Goal: Information Seeking & Learning: Learn about a topic

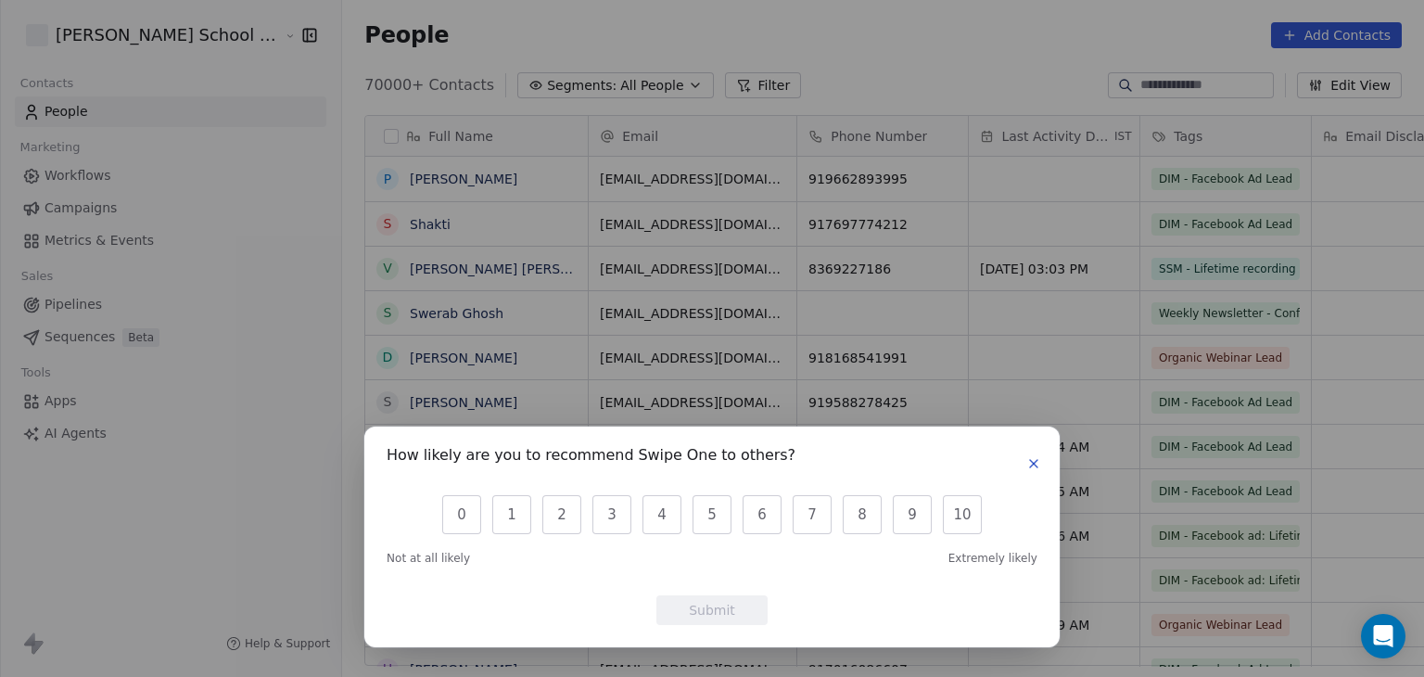
scroll to position [580, 1132]
click at [1187, 91] on div "How likely are you to recommend Swipe One to others? 0 1 2 3 4 5 6 7 8 9 10 Not…" at bounding box center [712, 338] width 1424 height 677
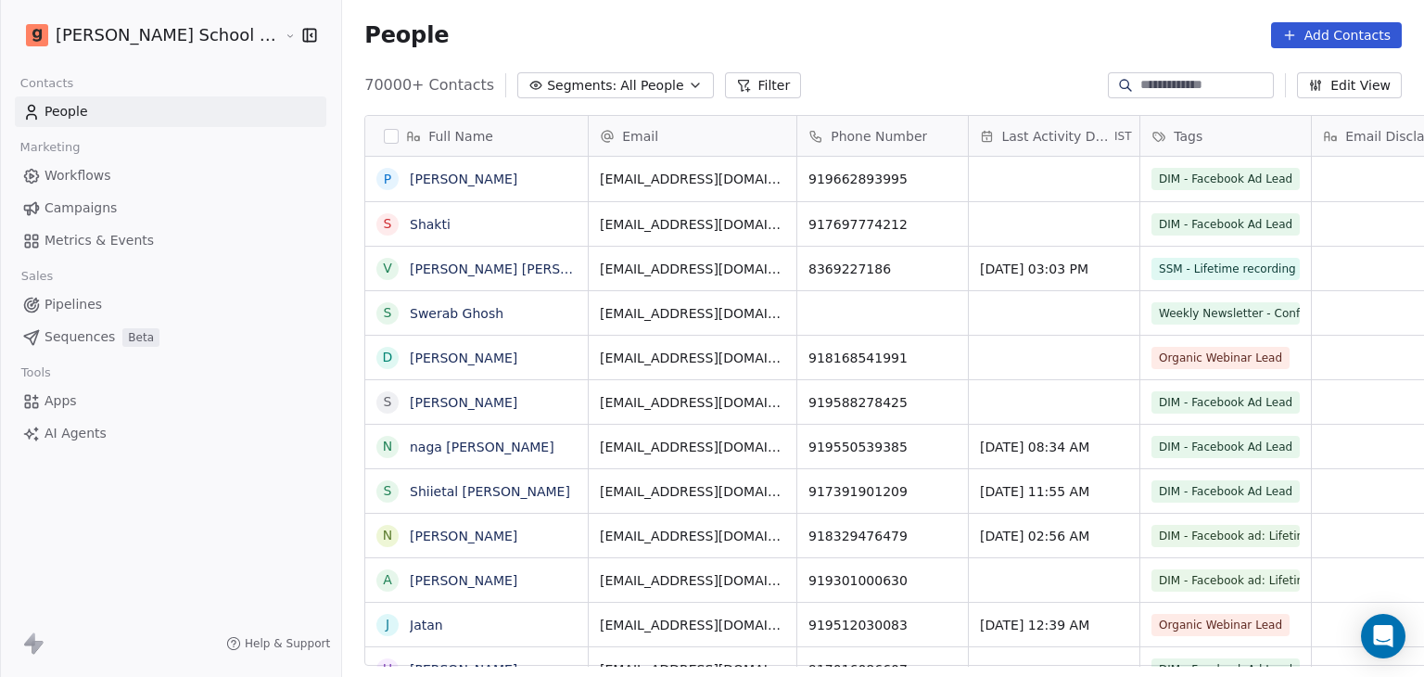
click at [1184, 87] on input at bounding box center [1205, 85] width 130 height 19
paste input "**********"
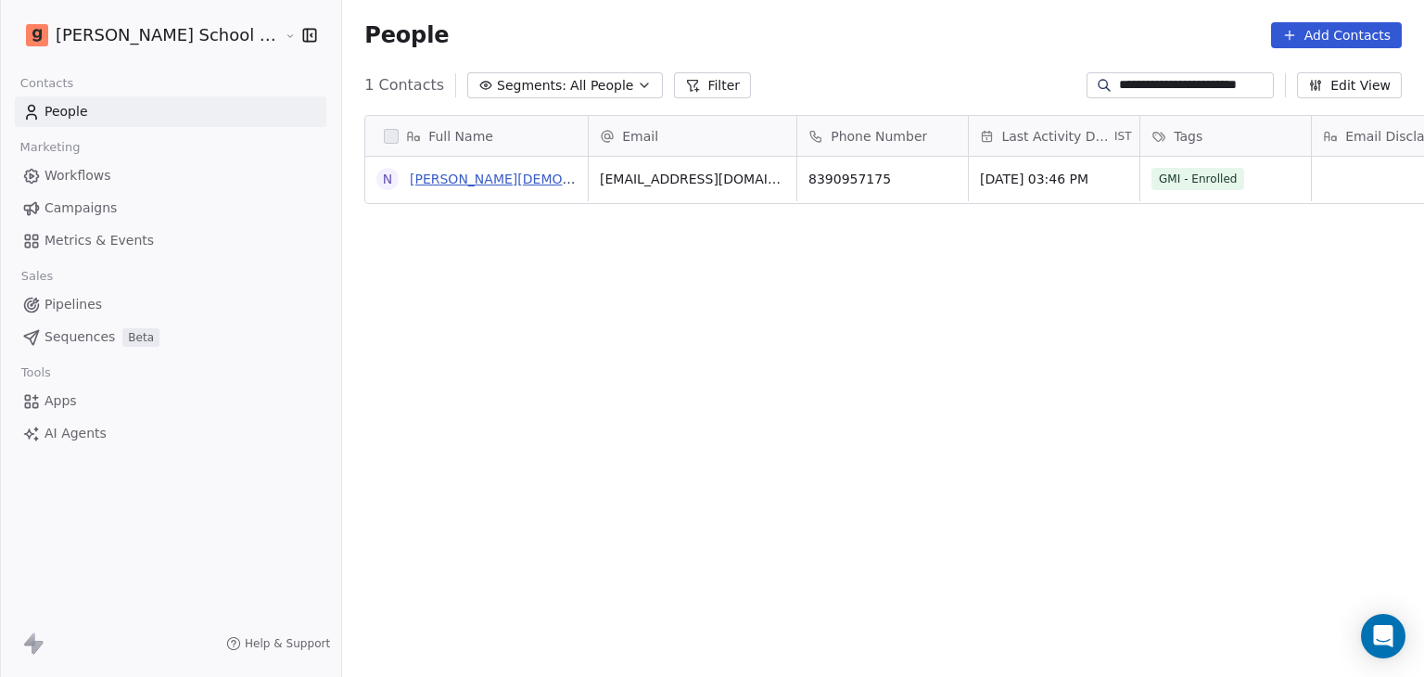
type input "**********"
click at [437, 180] on link "[PERSON_NAME][DEMOGRAPHIC_DATA] Patil" at bounding box center [553, 179] width 287 height 15
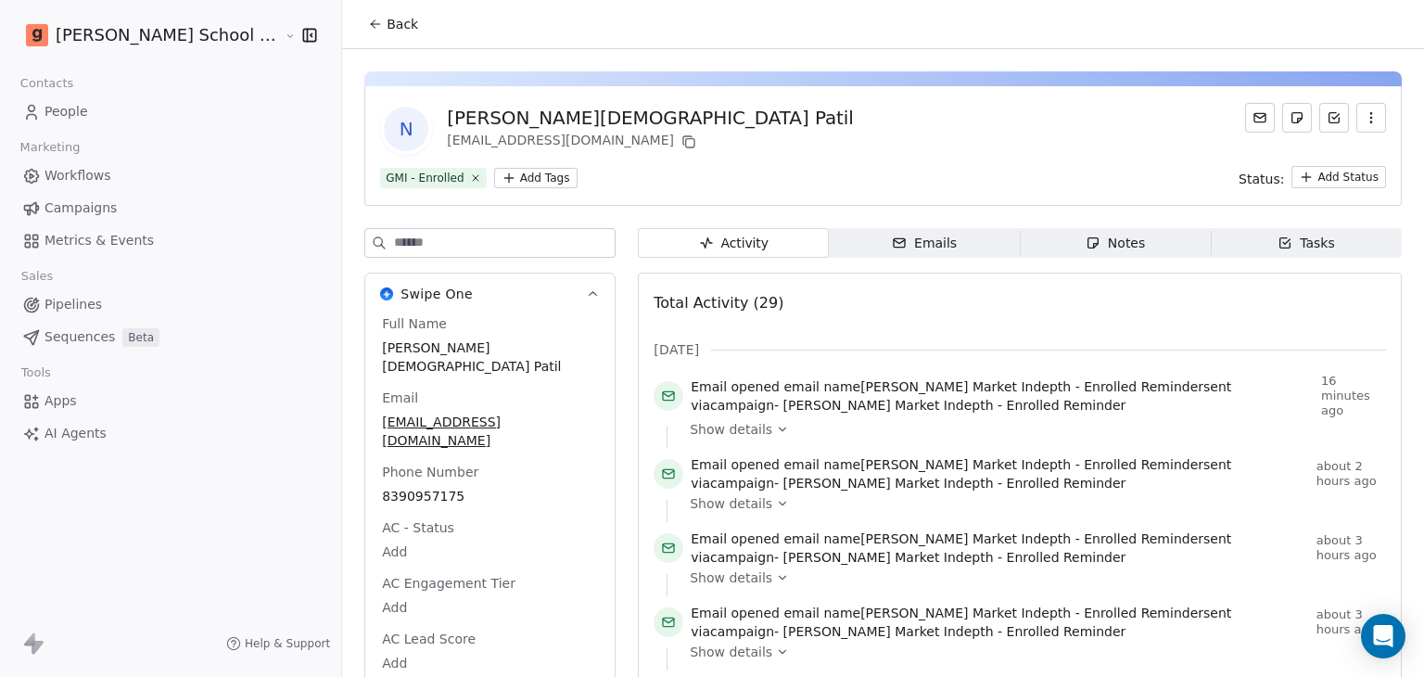
click at [883, 146] on div "N [PERSON_NAME] Patil [EMAIL_ADDRESS][DOMAIN_NAME]" at bounding box center [883, 129] width 1006 height 52
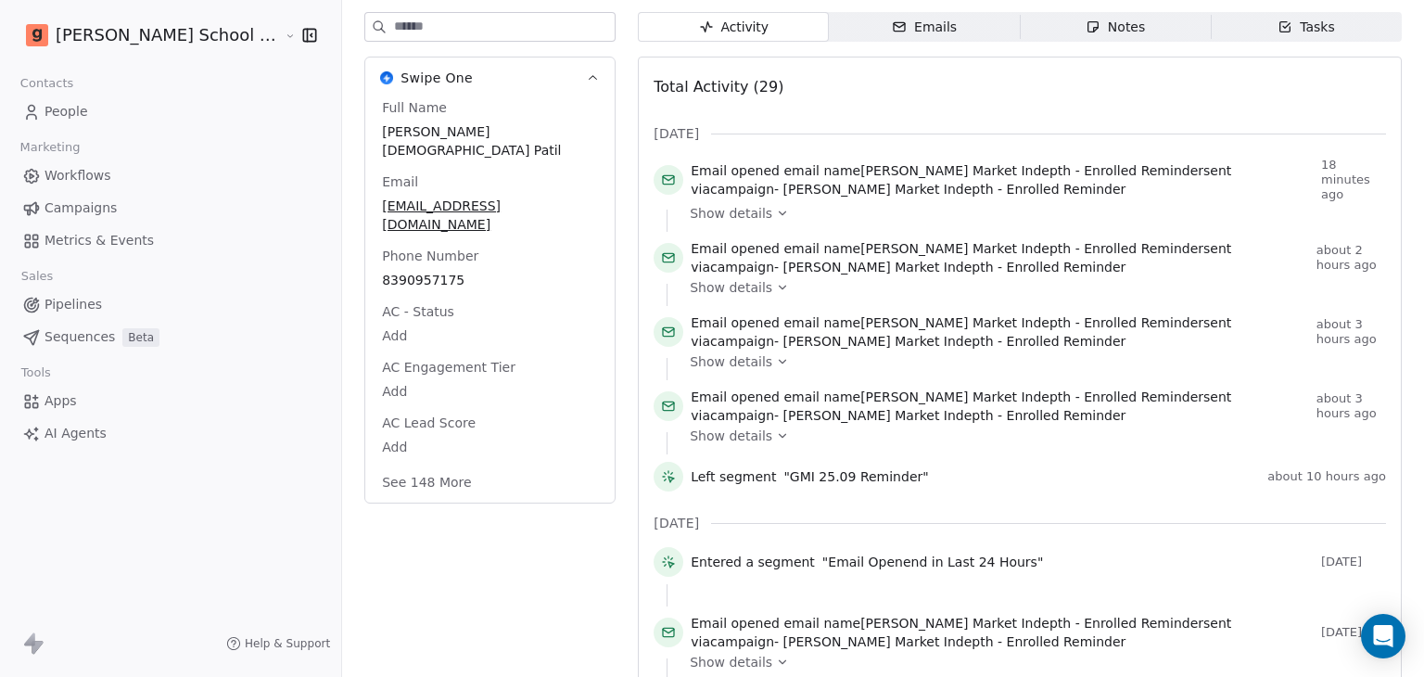
scroll to position [260, 0]
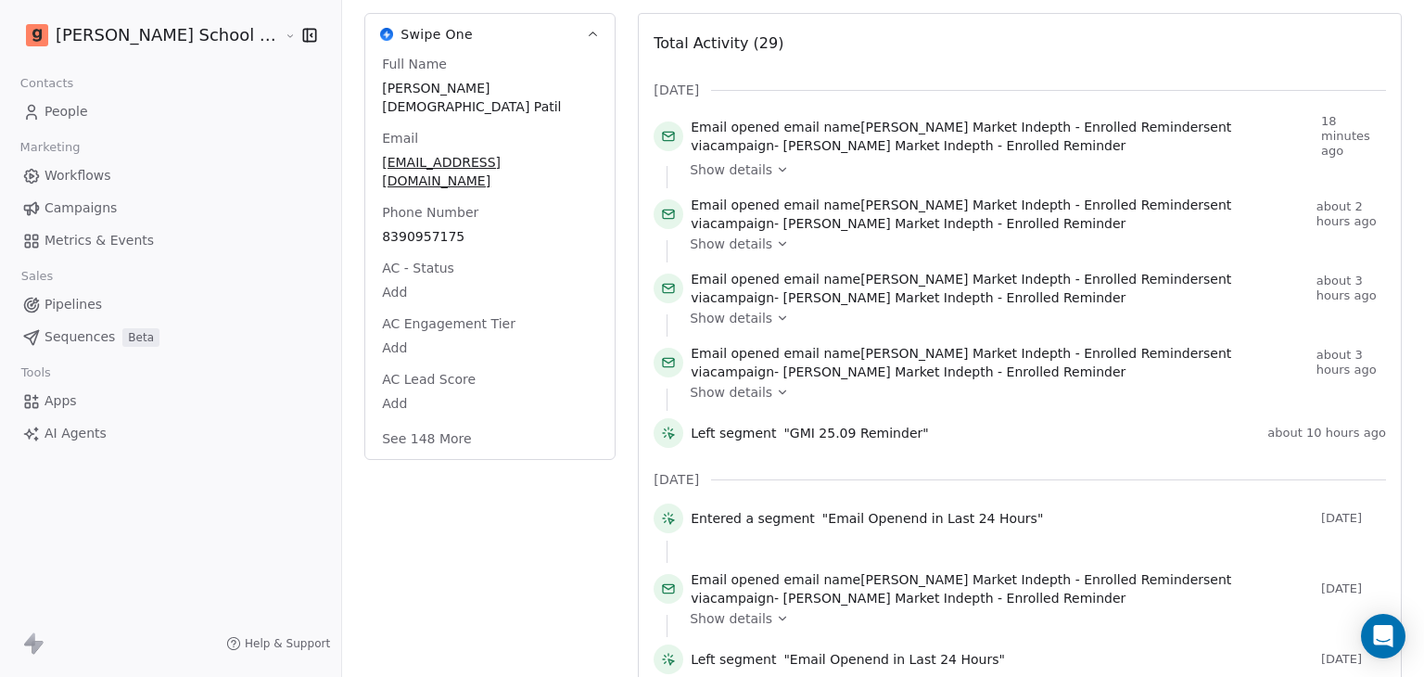
click at [932, 174] on div "Show details" at bounding box center [1031, 177] width 683 height 22
click at [975, 426] on div "Left segment "GMI 25.09 Reminder"" at bounding box center [975, 433] width 569 height 19
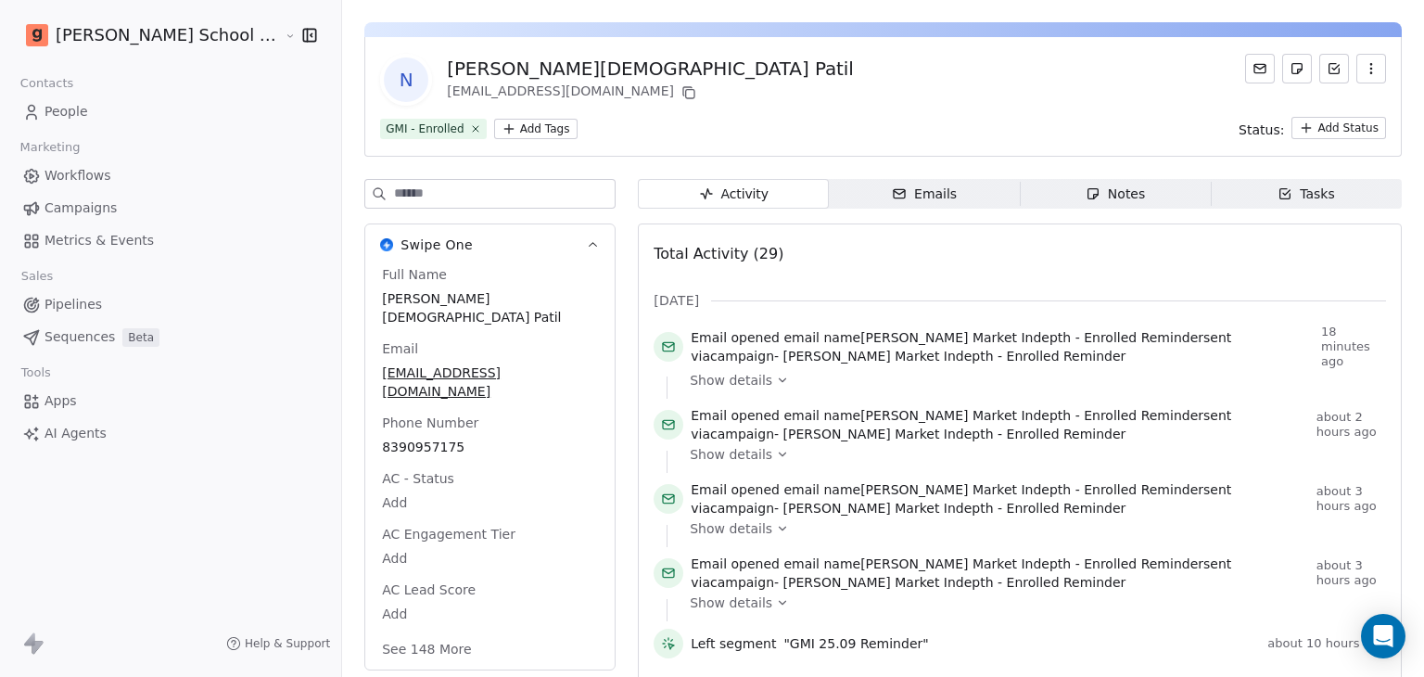
scroll to position [0, 0]
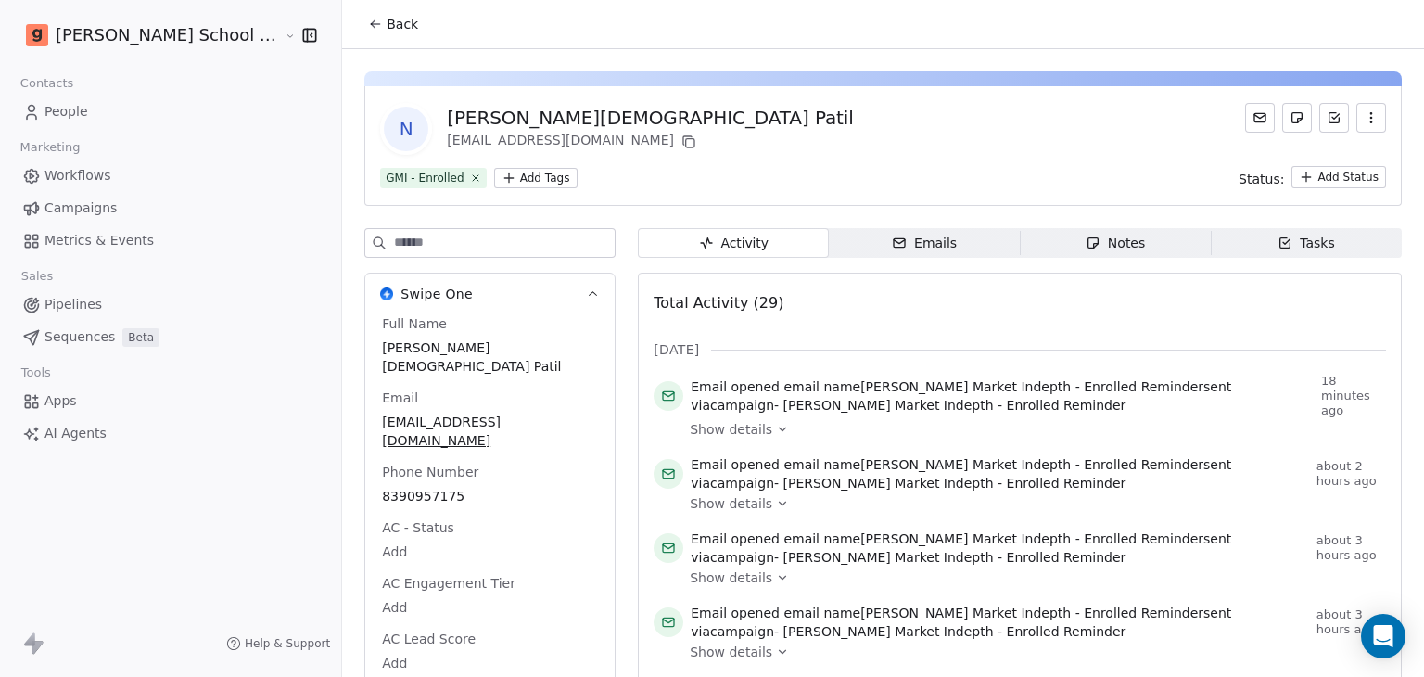
click at [1098, 132] on div "N [PERSON_NAME] Patil [EMAIL_ADDRESS][DOMAIN_NAME]" at bounding box center [883, 129] width 1006 height 52
click at [1086, 249] on div "Notes" at bounding box center [1115, 243] width 59 height 19
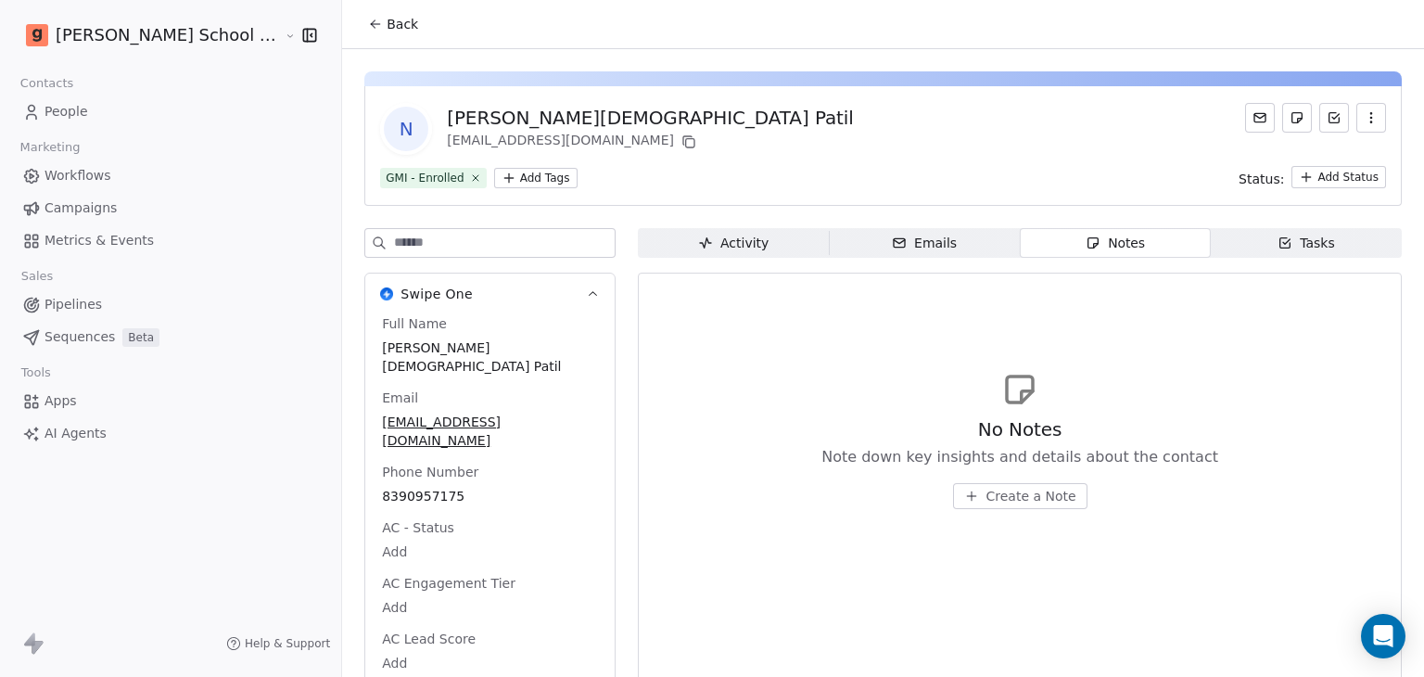
click at [896, 245] on div "Emails" at bounding box center [924, 243] width 65 height 19
click at [1277, 245] on icon "button" at bounding box center [1284, 242] width 15 height 15
click at [698, 245] on div "Activity" at bounding box center [733, 243] width 70 height 19
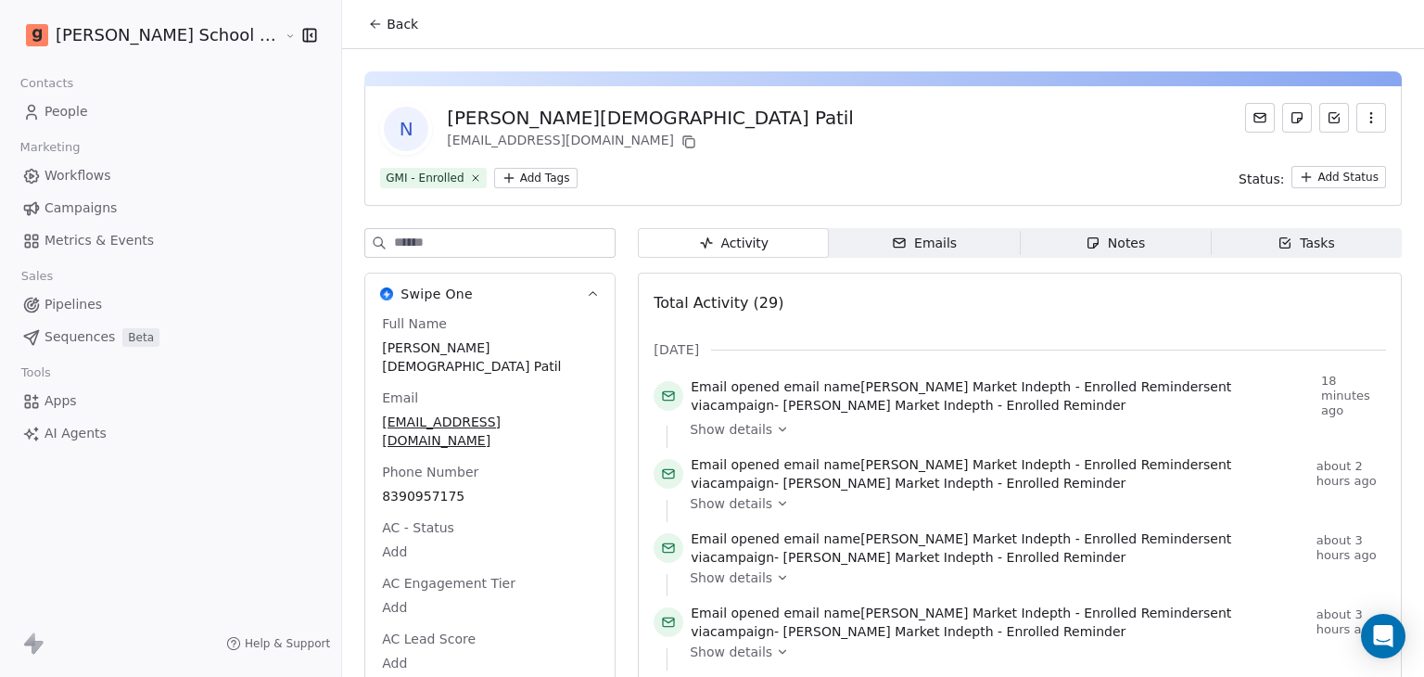
click at [960, 110] on div "N [PERSON_NAME] Patil [EMAIL_ADDRESS][DOMAIN_NAME]" at bounding box center [883, 129] width 1006 height 52
click at [817, 142] on div "N [PERSON_NAME] Patil [EMAIL_ADDRESS][DOMAIN_NAME]" at bounding box center [883, 129] width 1006 height 52
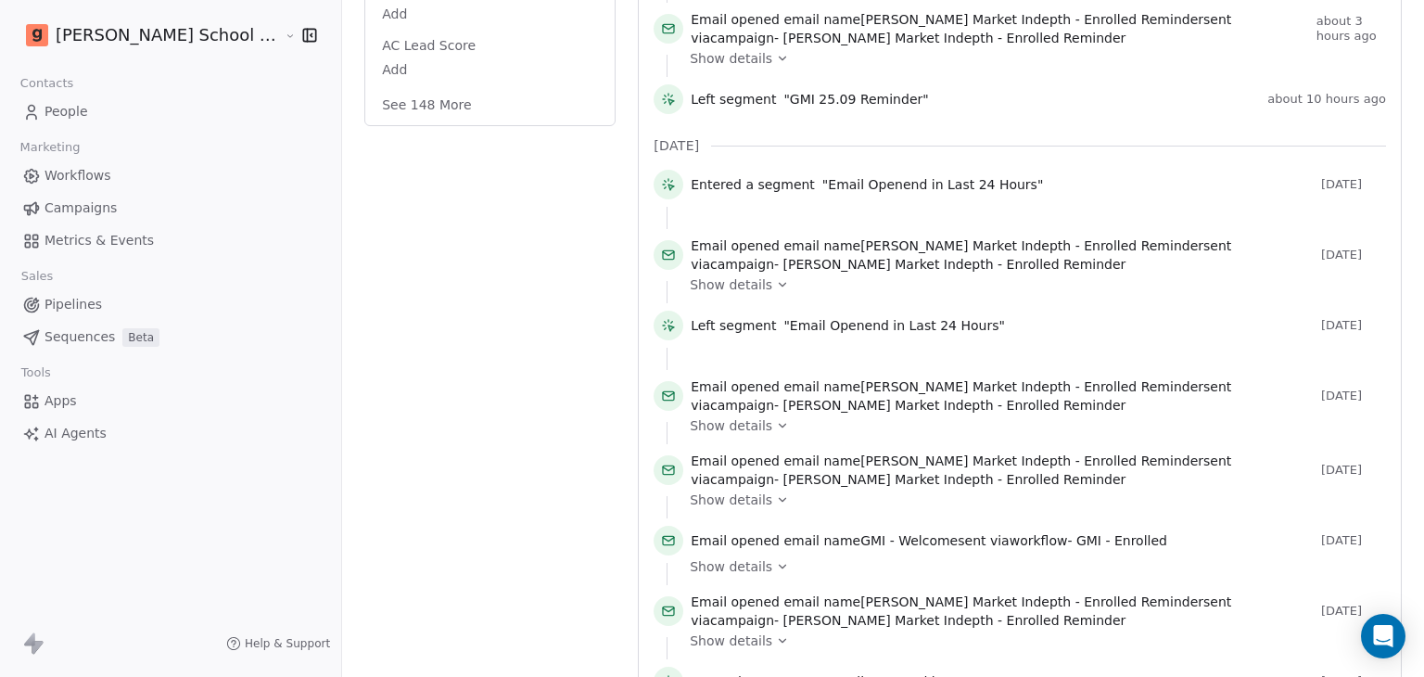
scroll to position [667, 0]
